Goal: Information Seeking & Learning: Compare options

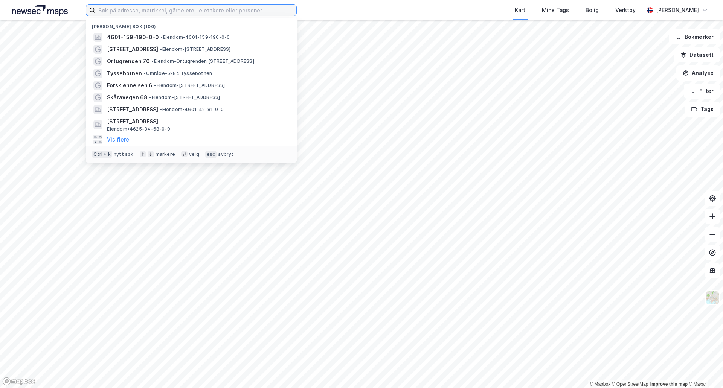
click at [190, 6] on input at bounding box center [195, 10] width 201 height 11
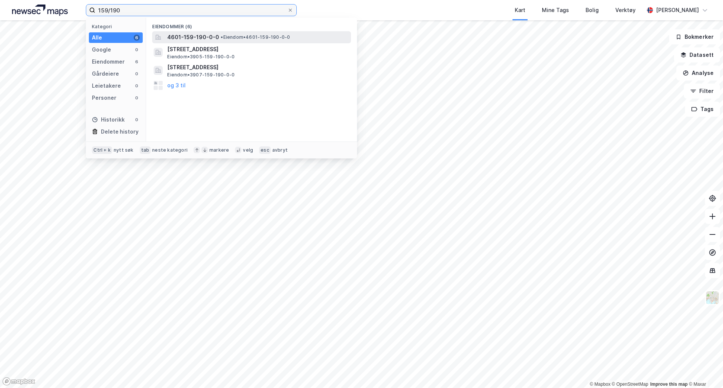
type input "159/190"
click at [232, 35] on span "• Eiendom • 4601-159-190-0-0" at bounding box center [255, 37] width 69 height 6
